Goal: Information Seeking & Learning: Learn about a topic

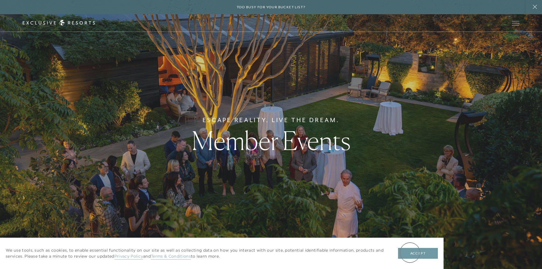
click at [410, 252] on button "Accept" at bounding box center [418, 253] width 40 height 11
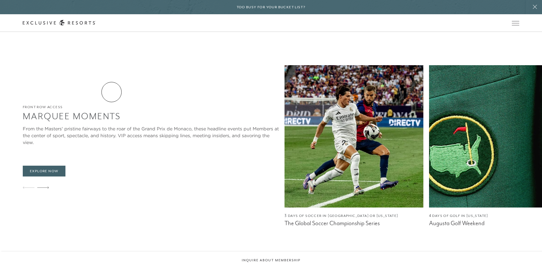
scroll to position [455, 0]
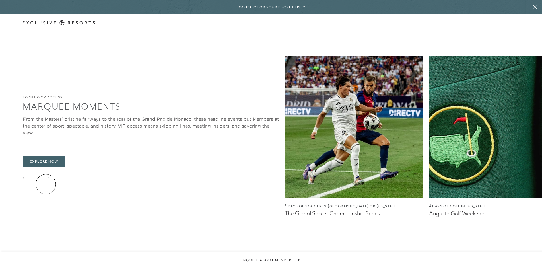
click at [46, 179] on icon at bounding box center [43, 178] width 12 height 2
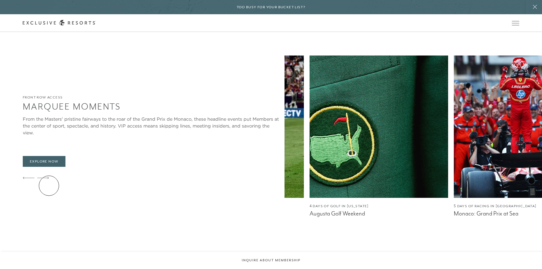
click at [49, 179] on icon at bounding box center [43, 178] width 12 height 2
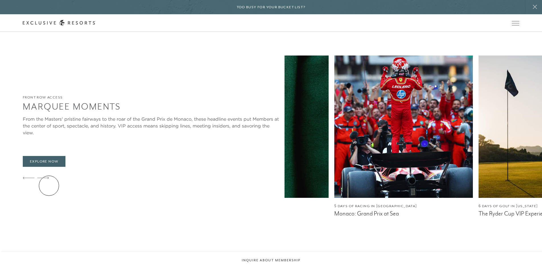
click at [49, 179] on icon at bounding box center [43, 178] width 12 height 2
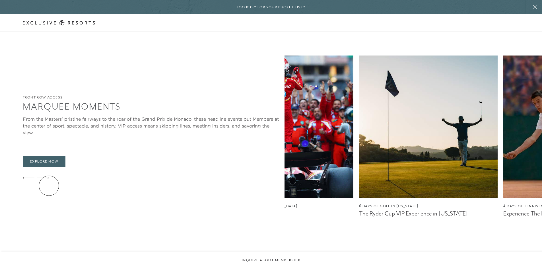
click at [49, 179] on icon at bounding box center [43, 178] width 12 height 2
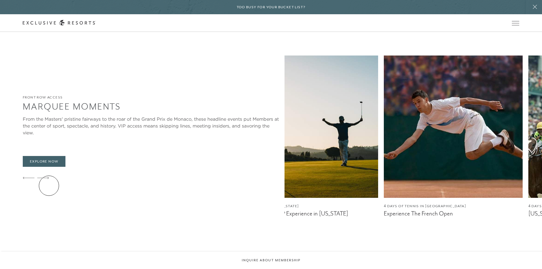
click at [49, 179] on icon at bounding box center [43, 178] width 12 height 2
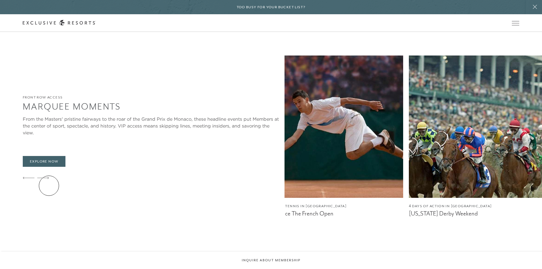
click at [49, 179] on icon at bounding box center [43, 178] width 12 height 2
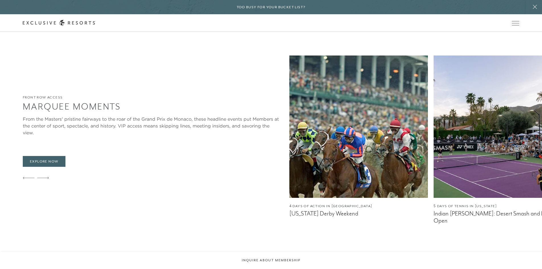
click at [49, 179] on icon at bounding box center [43, 178] width 12 height 2
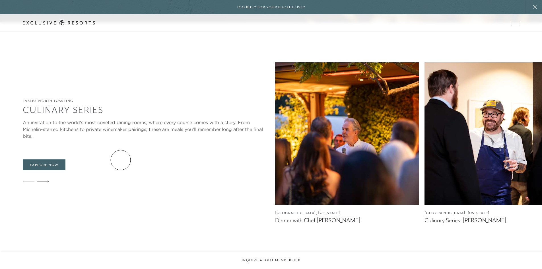
scroll to position [967, 0]
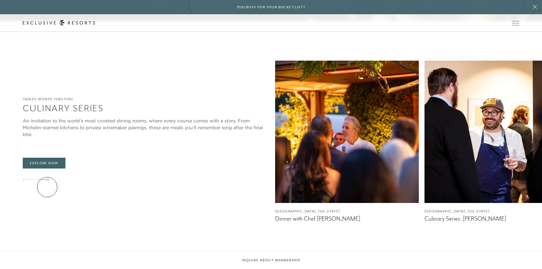
click at [47, 181] on icon at bounding box center [43, 179] width 12 height 2
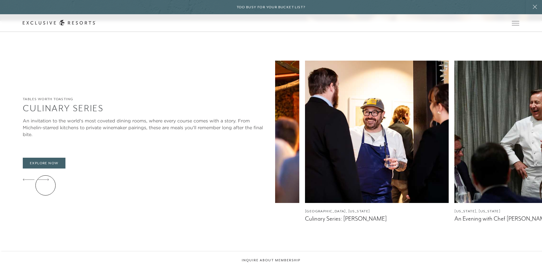
click at [46, 181] on icon at bounding box center [43, 179] width 12 height 2
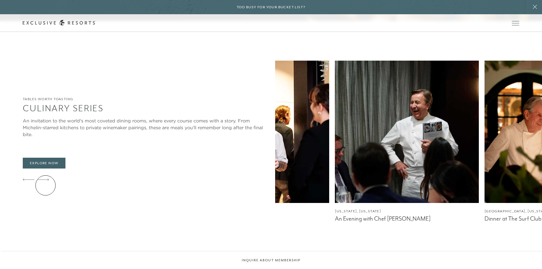
click at [46, 181] on icon at bounding box center [43, 179] width 12 height 2
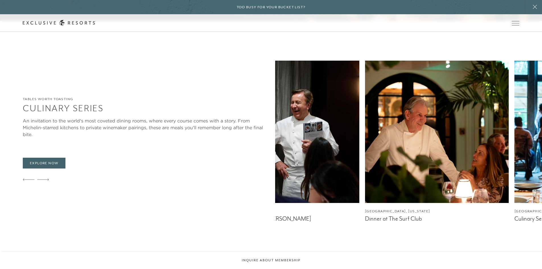
click at [46, 181] on icon at bounding box center [43, 179] width 12 height 2
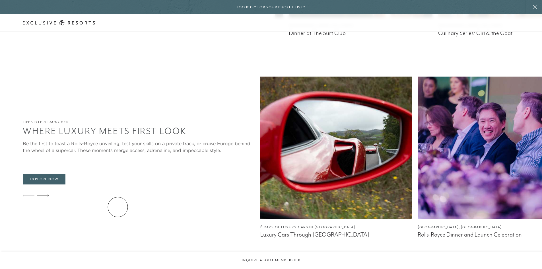
scroll to position [1166, 0]
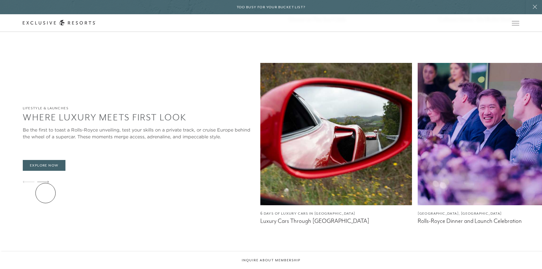
click at [46, 189] on div at bounding box center [43, 182] width 12 height 14
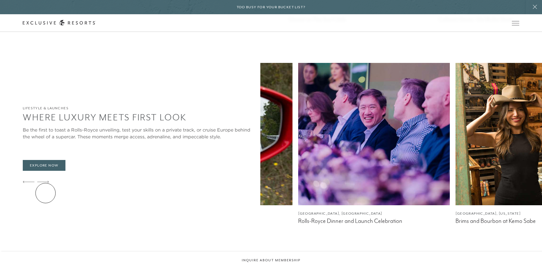
click at [46, 189] on div at bounding box center [43, 182] width 12 height 14
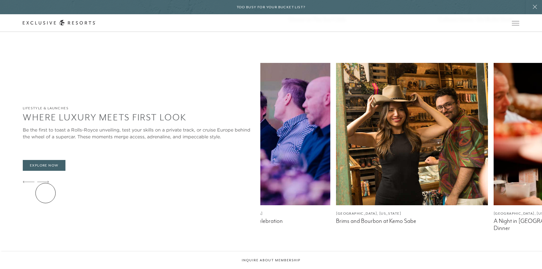
click at [46, 189] on div at bounding box center [43, 182] width 12 height 14
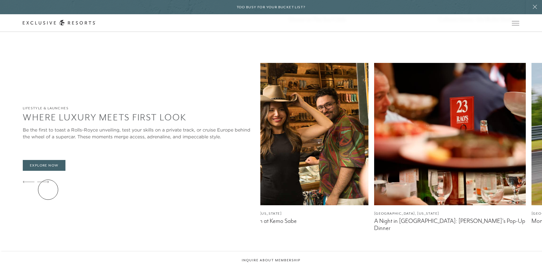
click at [48, 189] on div at bounding box center [43, 182] width 12 height 14
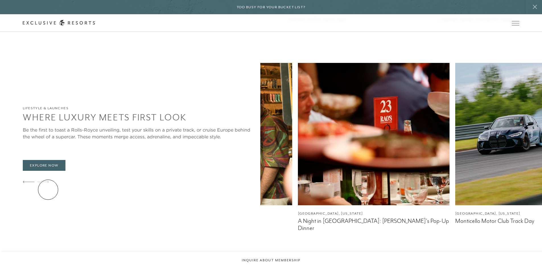
click at [48, 189] on div at bounding box center [43, 182] width 12 height 14
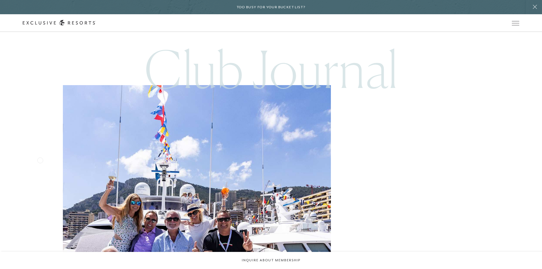
scroll to position [3071, 0]
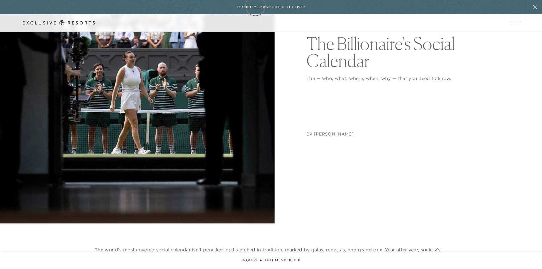
scroll to position [57, 0]
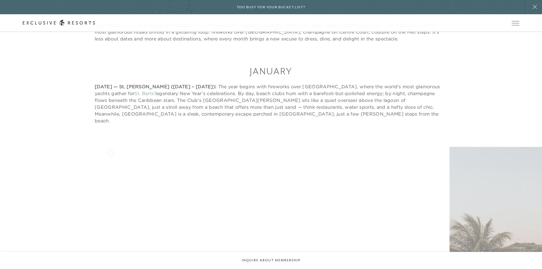
scroll to position [284, 0]
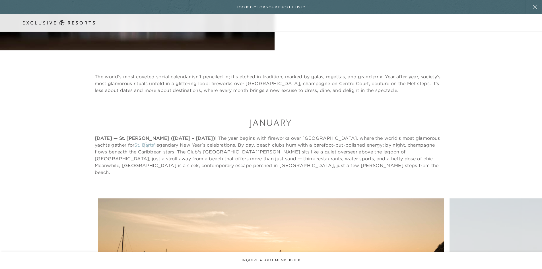
click at [146, 145] on link "St. Barts'" at bounding box center [144, 145] width 21 height 6
